Goal: Task Accomplishment & Management: Complete application form

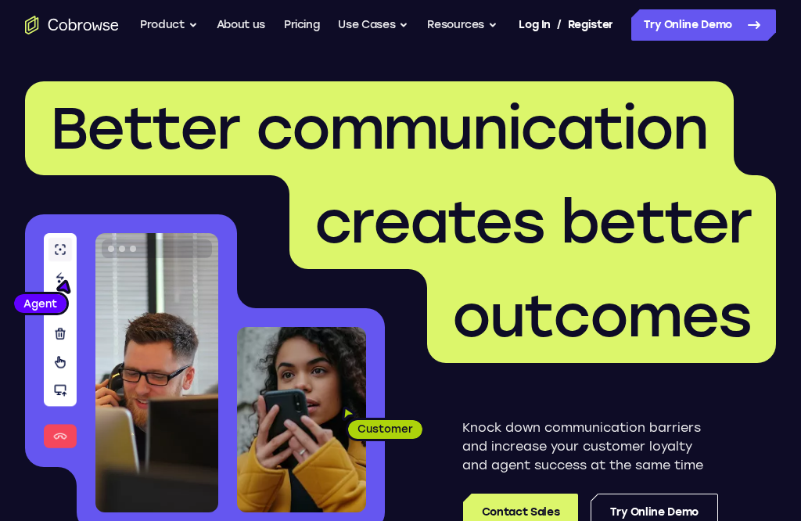
click at [730, 20] on link "Try Online Demo" at bounding box center [703, 24] width 145 height 31
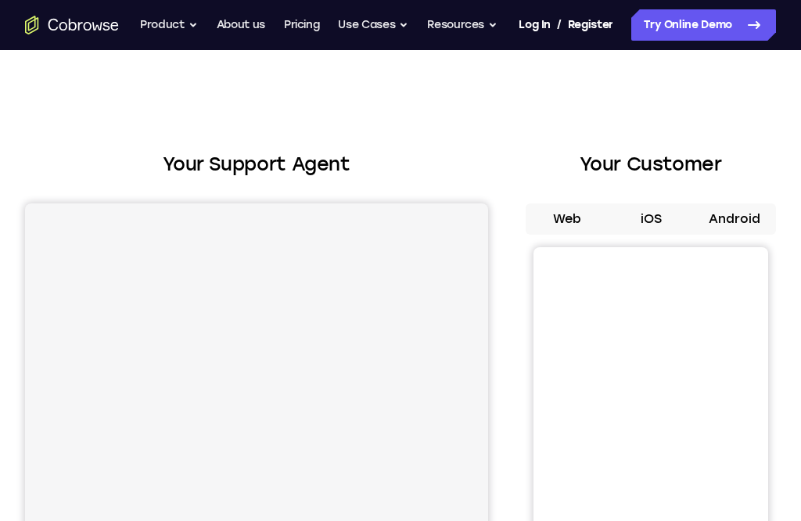
click at [644, 203] on button "iOS" at bounding box center [651, 218] width 84 height 31
click at [653, 203] on button "iOS" at bounding box center [651, 218] width 84 height 31
click at [655, 203] on button "iOS" at bounding box center [651, 218] width 84 height 31
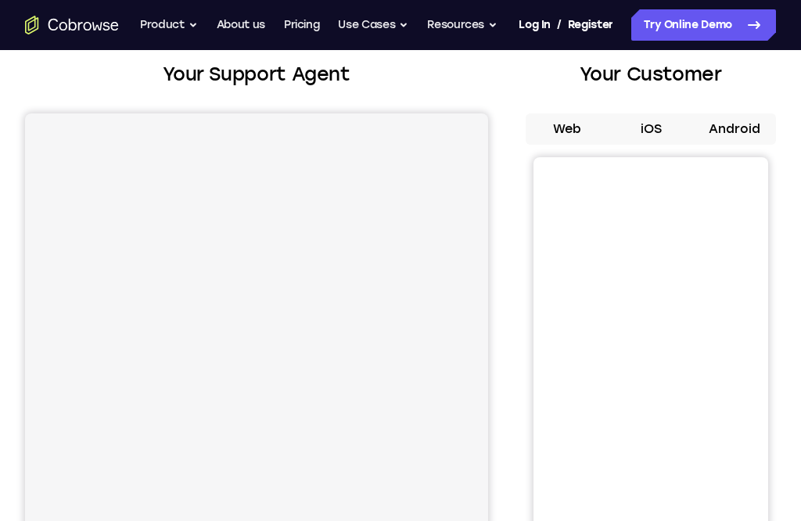
scroll to position [92, 0]
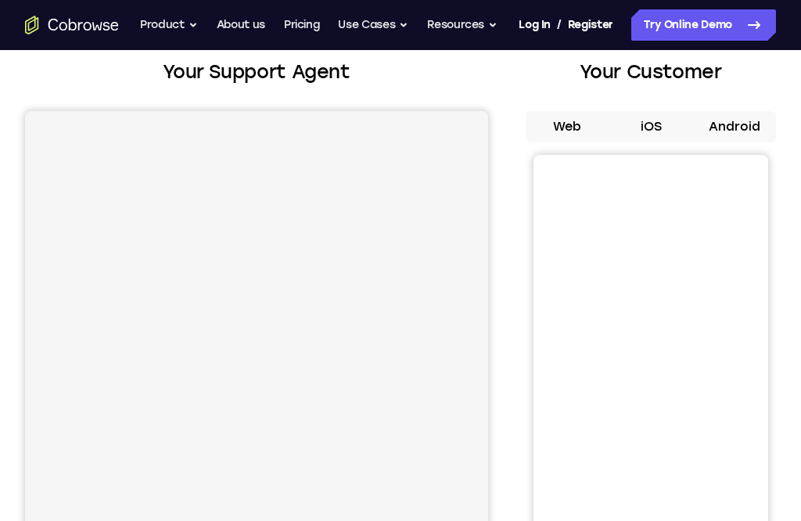
click at [648, 111] on button "iOS" at bounding box center [651, 126] width 84 height 31
click at [650, 111] on button "iOS" at bounding box center [651, 126] width 84 height 31
click at [648, 111] on button "iOS" at bounding box center [651, 126] width 84 height 31
click at [747, 111] on button "Android" at bounding box center [734, 126] width 84 height 31
click at [655, 111] on button "iOS" at bounding box center [651, 126] width 84 height 31
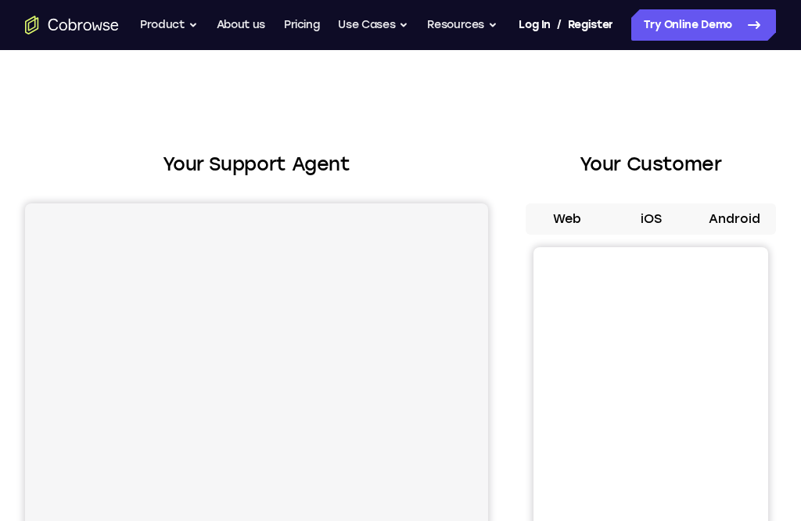
scroll to position [-77, 0]
click at [613, 9] on link "Register" at bounding box center [590, 24] width 45 height 31
click at [550, 16] on link "Log In" at bounding box center [534, 24] width 31 height 31
click at [692, 9] on link "Try Online Demo" at bounding box center [703, 24] width 145 height 31
click at [651, 203] on button "iOS" at bounding box center [651, 218] width 84 height 31
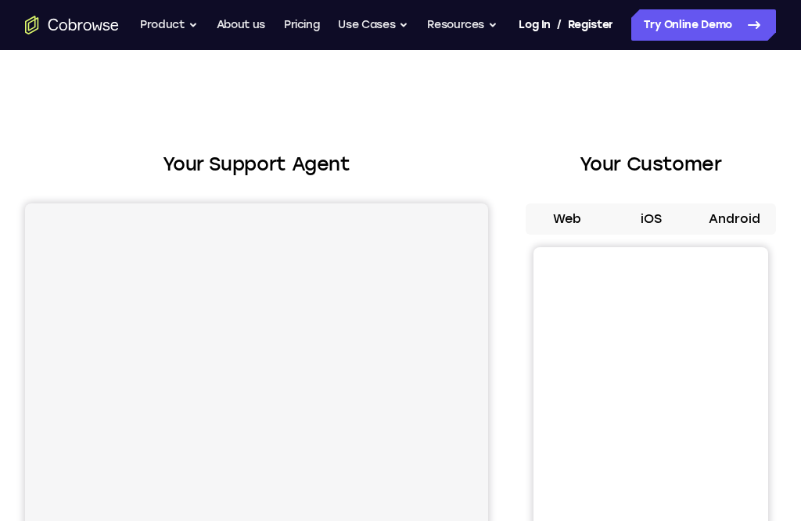
click at [652, 203] on button "iOS" at bounding box center [651, 218] width 84 height 31
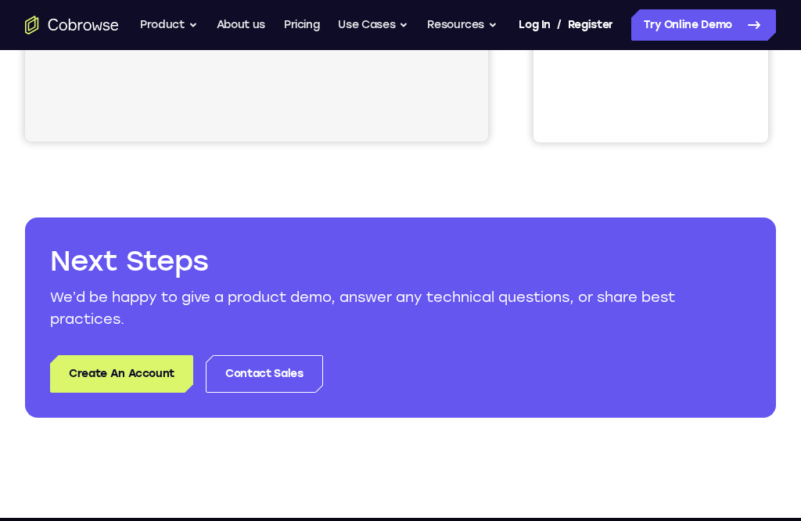
scroll to position [576, 0]
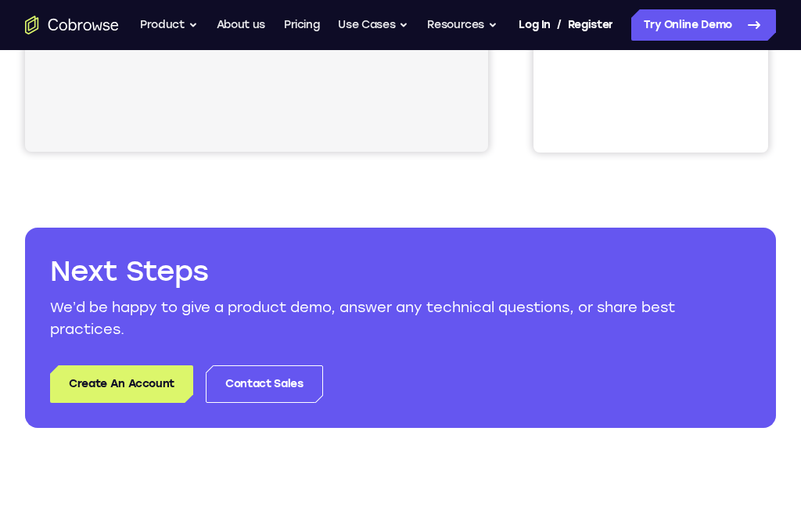
click at [106, 365] on link "Create An Account" at bounding box center [121, 384] width 143 height 38
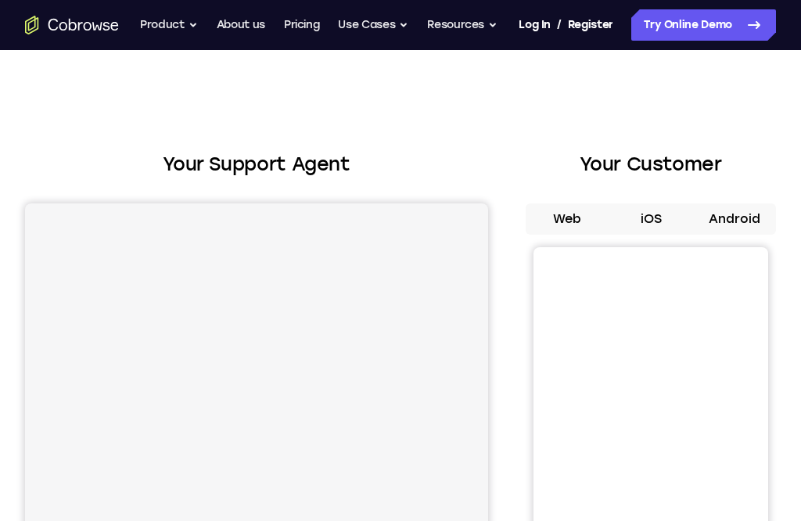
click at [641, 203] on button "iOS" at bounding box center [651, 218] width 84 height 31
click at [742, 203] on button "Android" at bounding box center [734, 218] width 84 height 31
click at [563, 203] on button "Web" at bounding box center [568, 218] width 84 height 31
